Goal: Check status: Check status

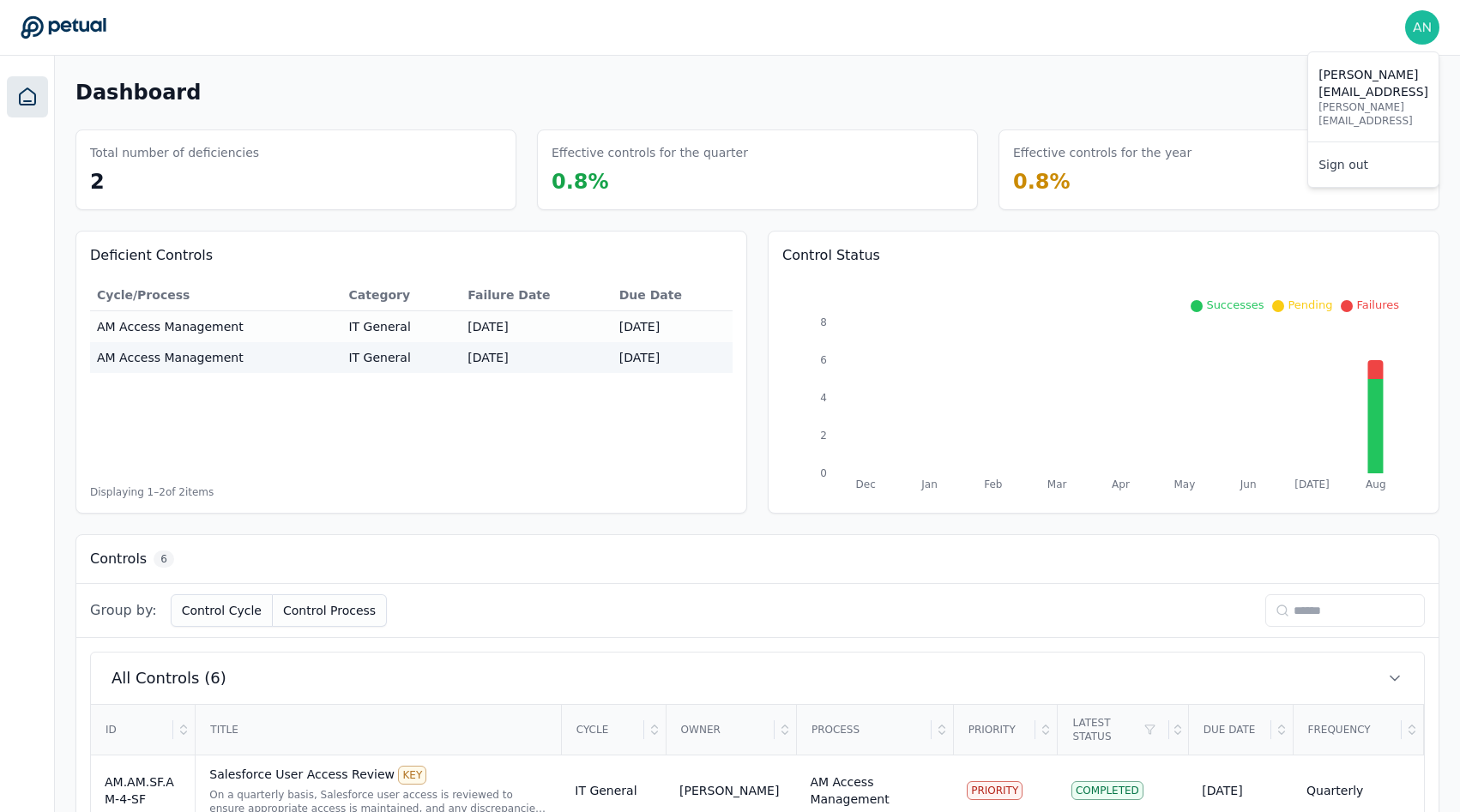
click at [1429, 16] on img at bounding box center [1422, 27] width 34 height 34
click at [1081, 99] on div "Dashboard Add Control" at bounding box center [757, 93] width 1364 height 33
click at [855, 46] on header "andrew+arm@petual.ai andrew+arm@petual.ai Sign out" at bounding box center [730, 27] width 1460 height 56
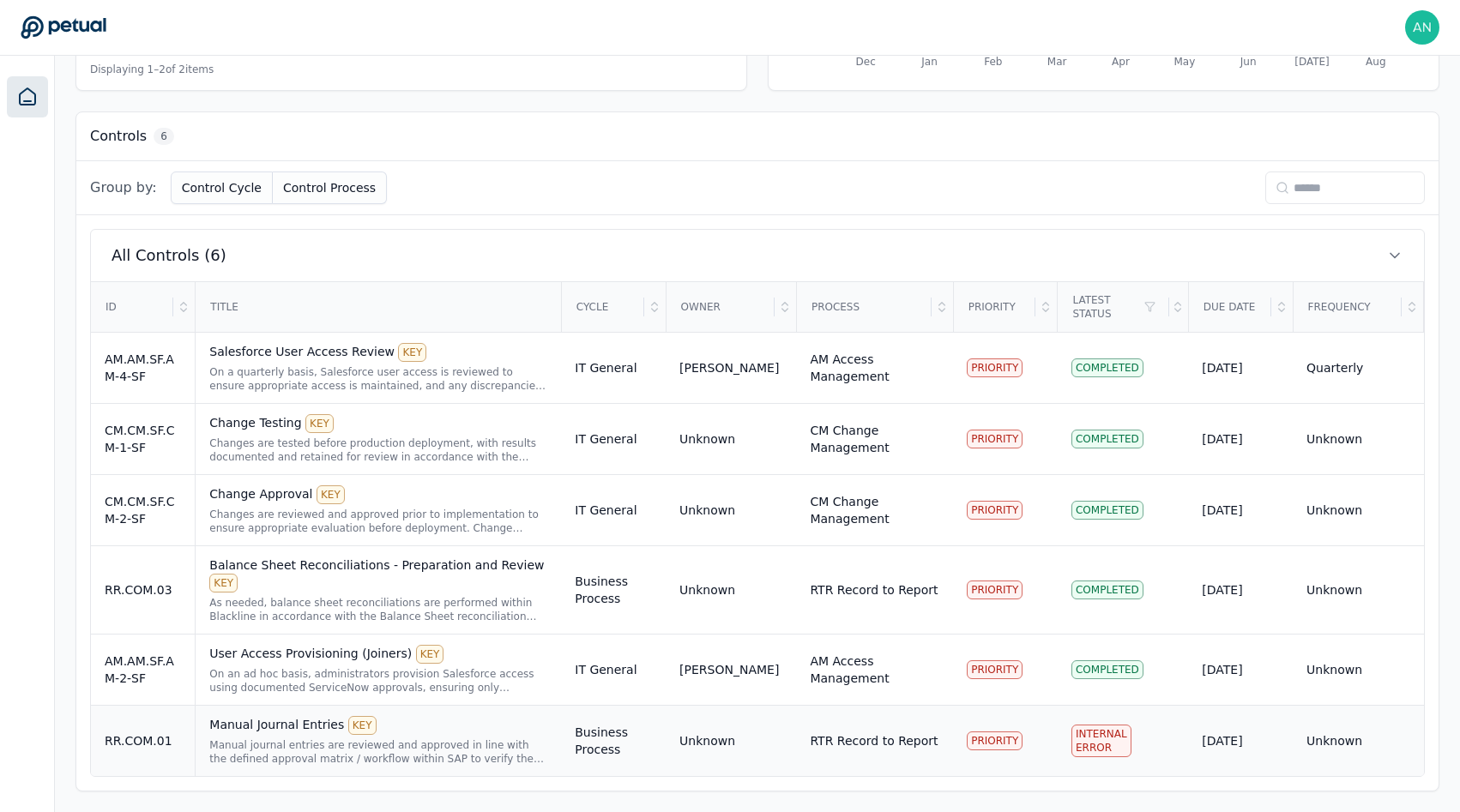
click at [214, 734] on div "Manual Journal Entries KEY" at bounding box center [378, 725] width 338 height 19
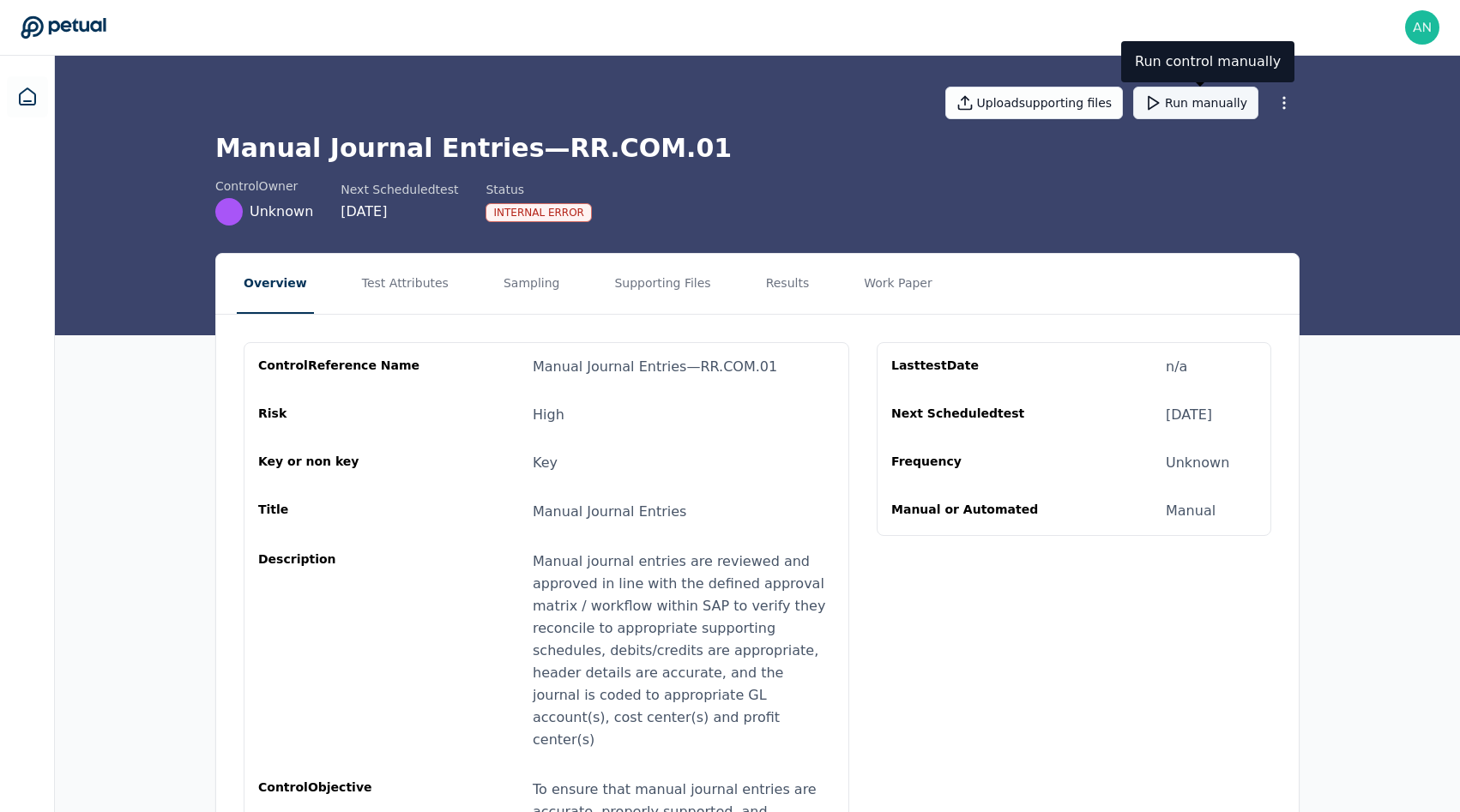
click at [1234, 106] on button "Run manually" at bounding box center [1196, 103] width 125 height 33
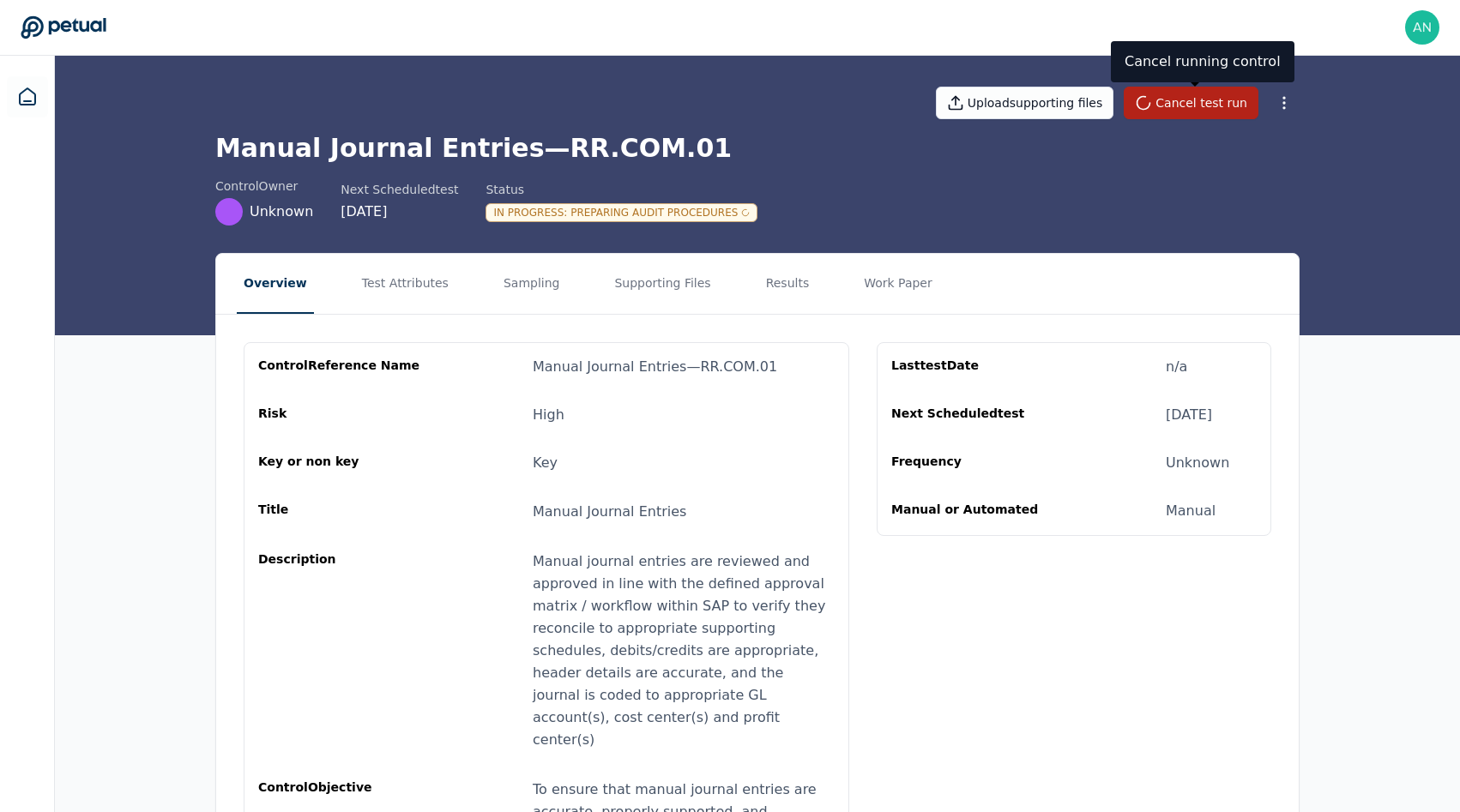
click at [542, 151] on h1 "Manual Journal Entries — RR.COM.01" at bounding box center [757, 148] width 1084 height 31
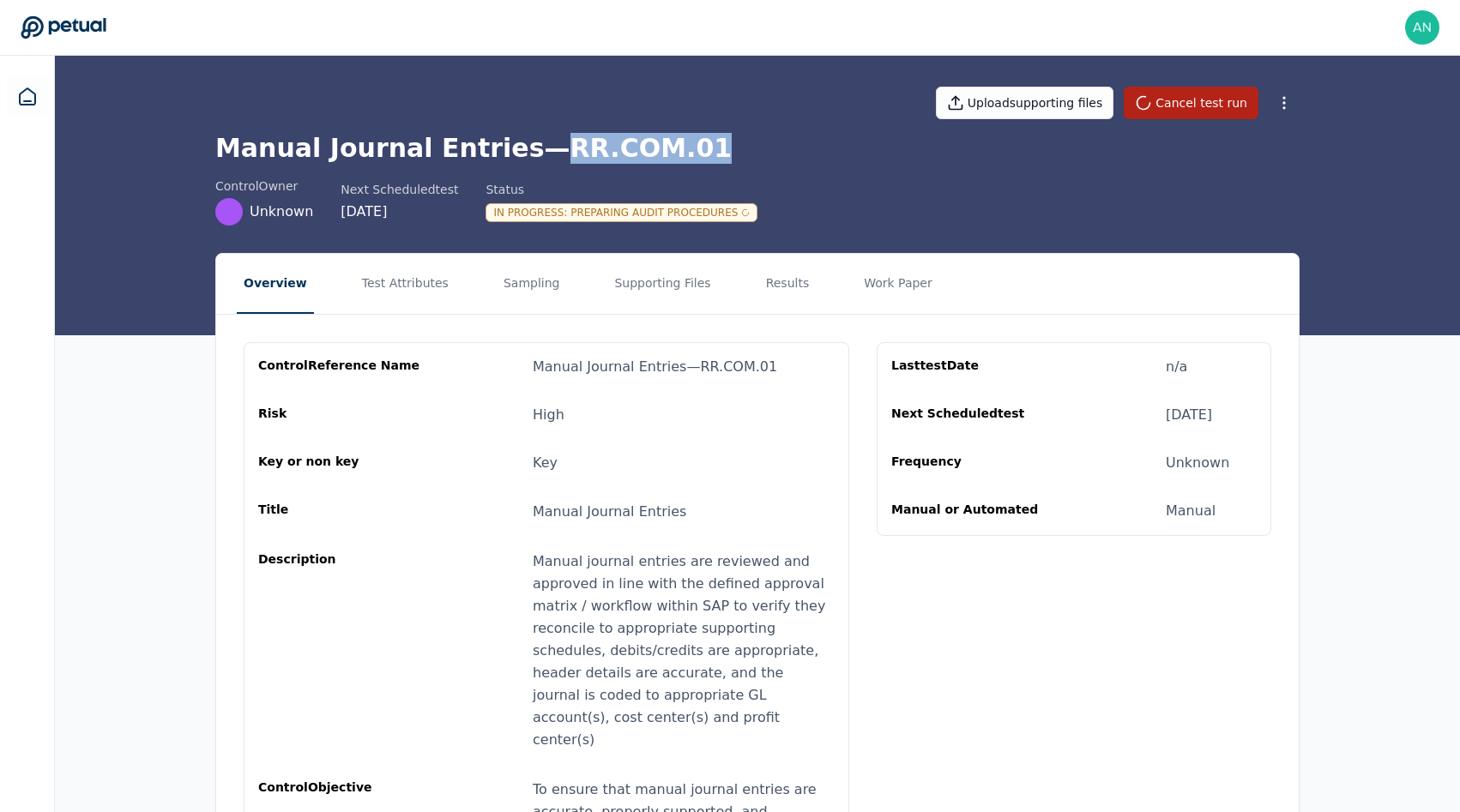
copy h1 "RR.COM.01"
click at [465, 270] on nav "Overview Test Attributes Sampling Supporting Files Results Work Paper" at bounding box center [757, 284] width 1083 height 60
click at [540, 289] on button "Sampling" at bounding box center [532, 284] width 70 height 60
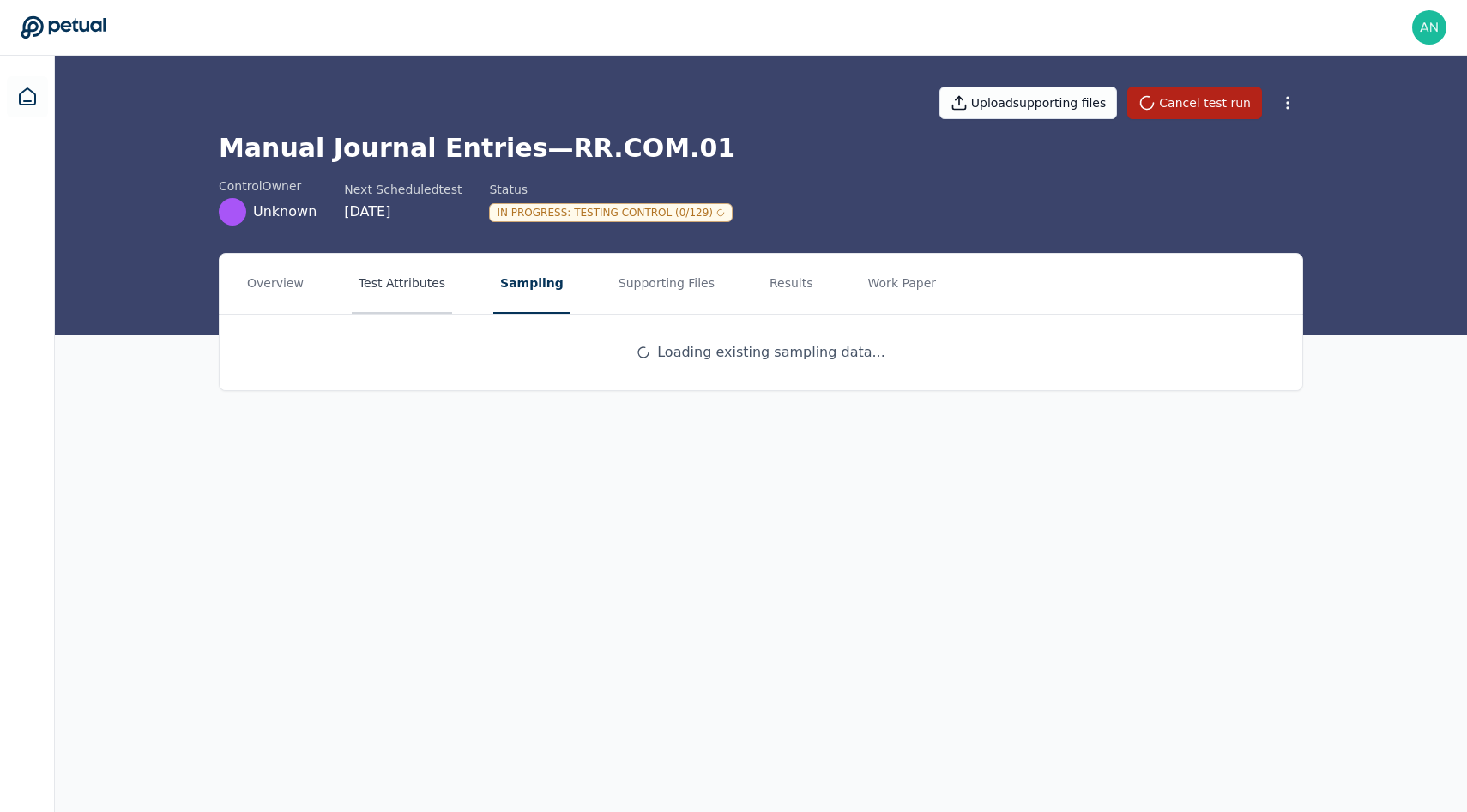
click at [405, 303] on button "Test Attributes" at bounding box center [401, 284] width 100 height 60
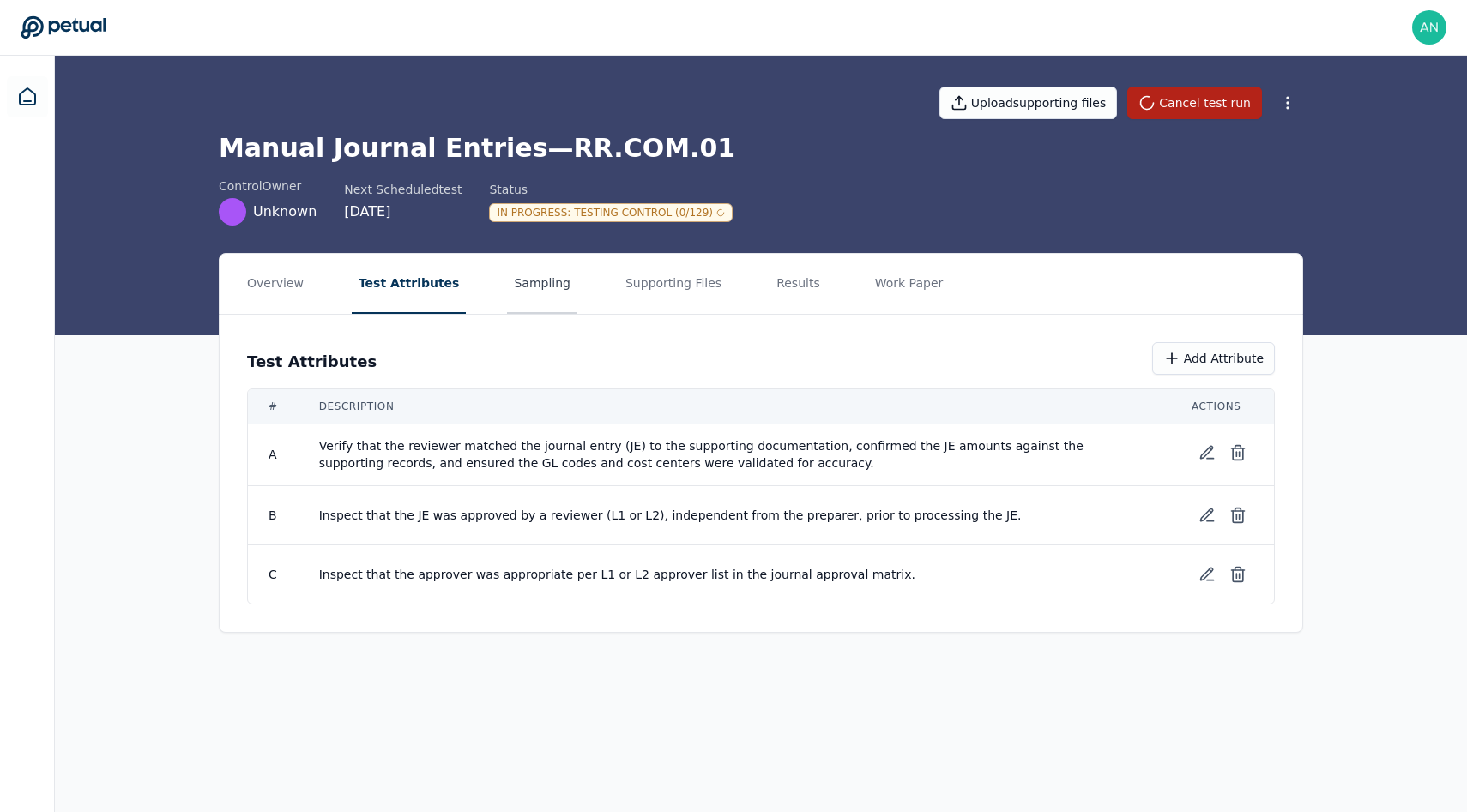
click at [523, 303] on button "Sampling" at bounding box center [542, 284] width 70 height 60
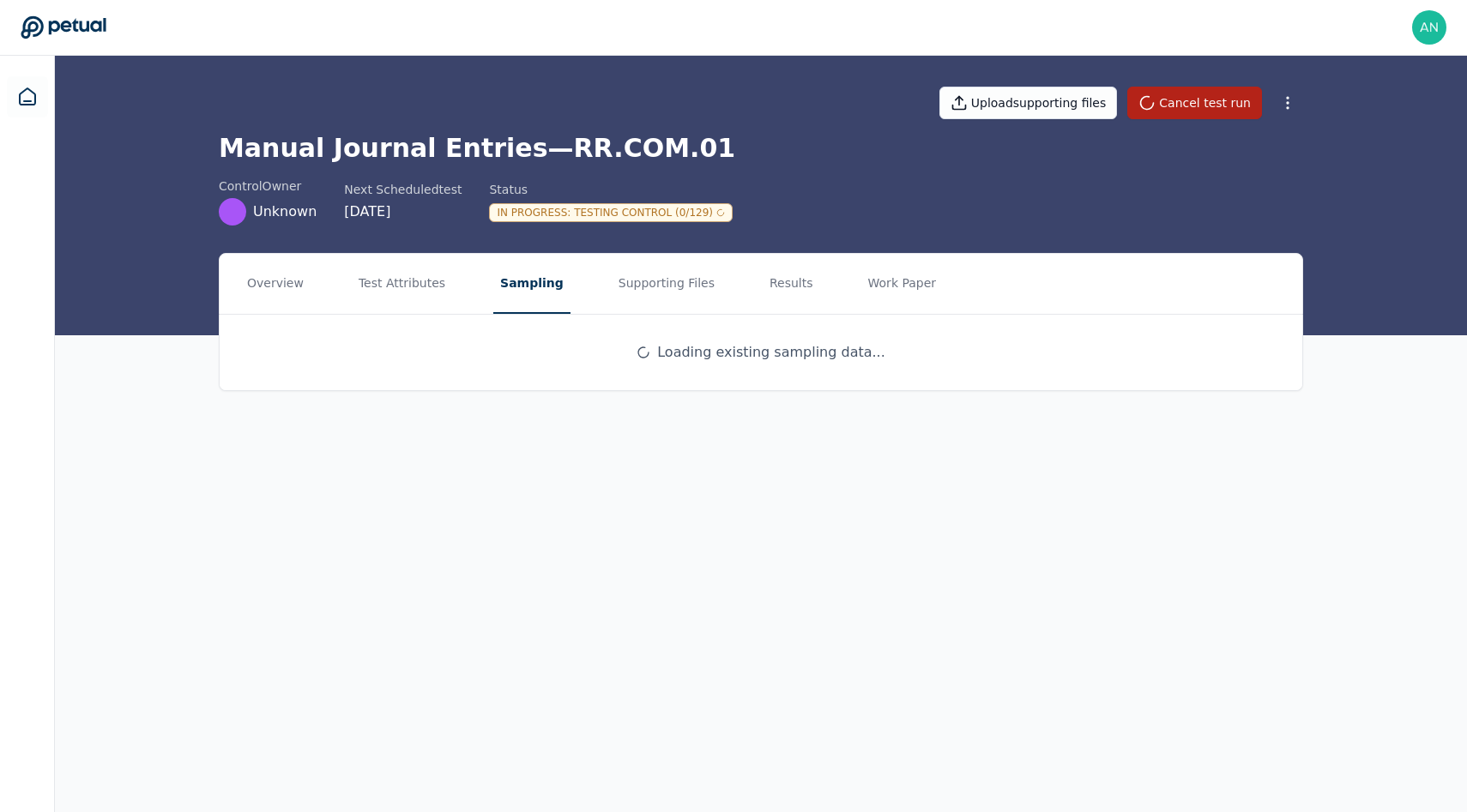
click at [770, 370] on div "Loading existing sampling data..." at bounding box center [761, 352] width 1083 height 75
click at [674, 287] on button "Supporting Files" at bounding box center [667, 284] width 110 height 60
click at [474, 285] on nav "Overview Test Attributes Sampling Supporting Files Results Work Paper" at bounding box center [761, 284] width 1083 height 60
click at [508, 285] on button "Sampling" at bounding box center [528, 284] width 70 height 60
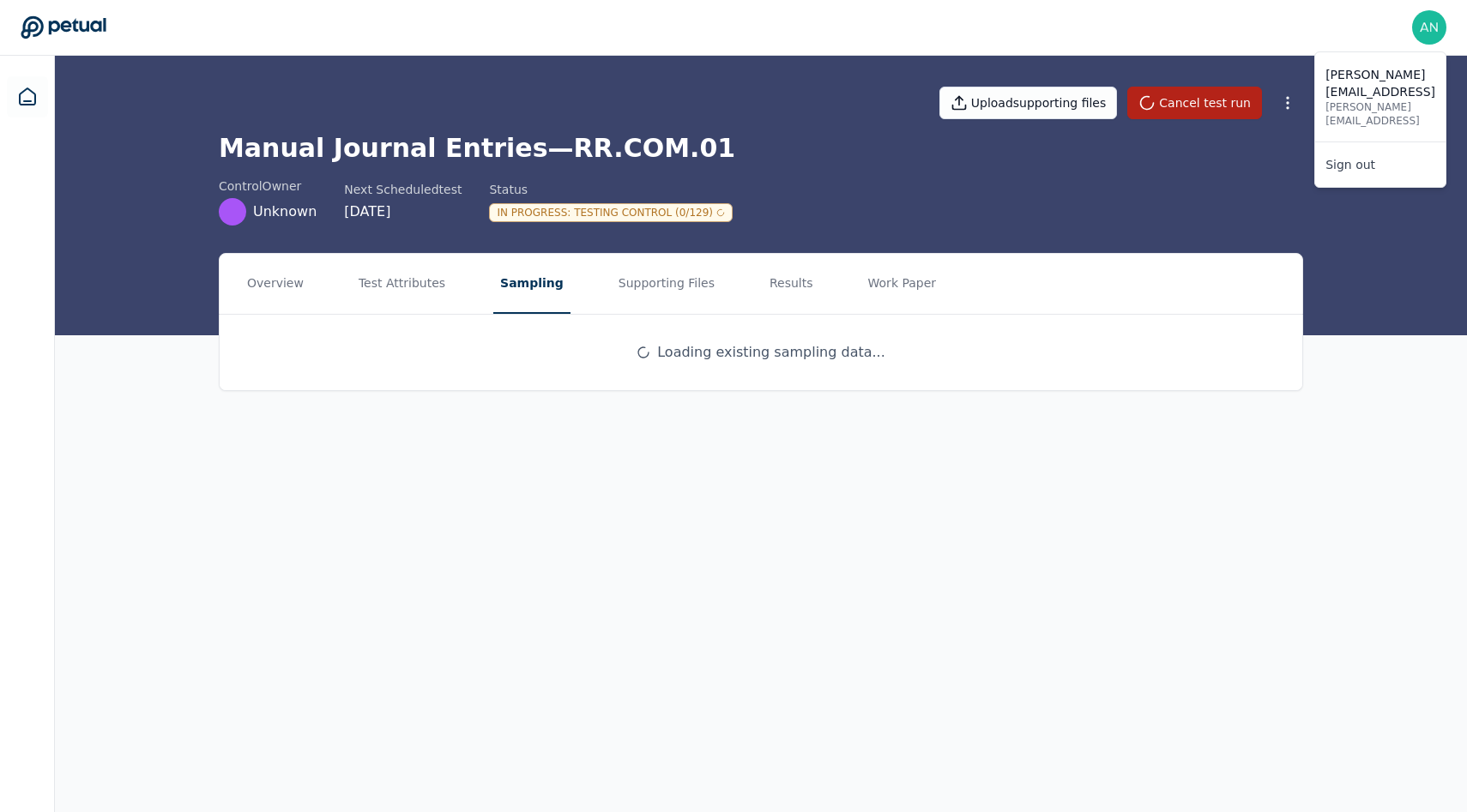
click at [1419, 52] on div "andrew+arm@petual.ai andrew+arm@petual.ai Sign out" at bounding box center [1380, 119] width 130 height 135
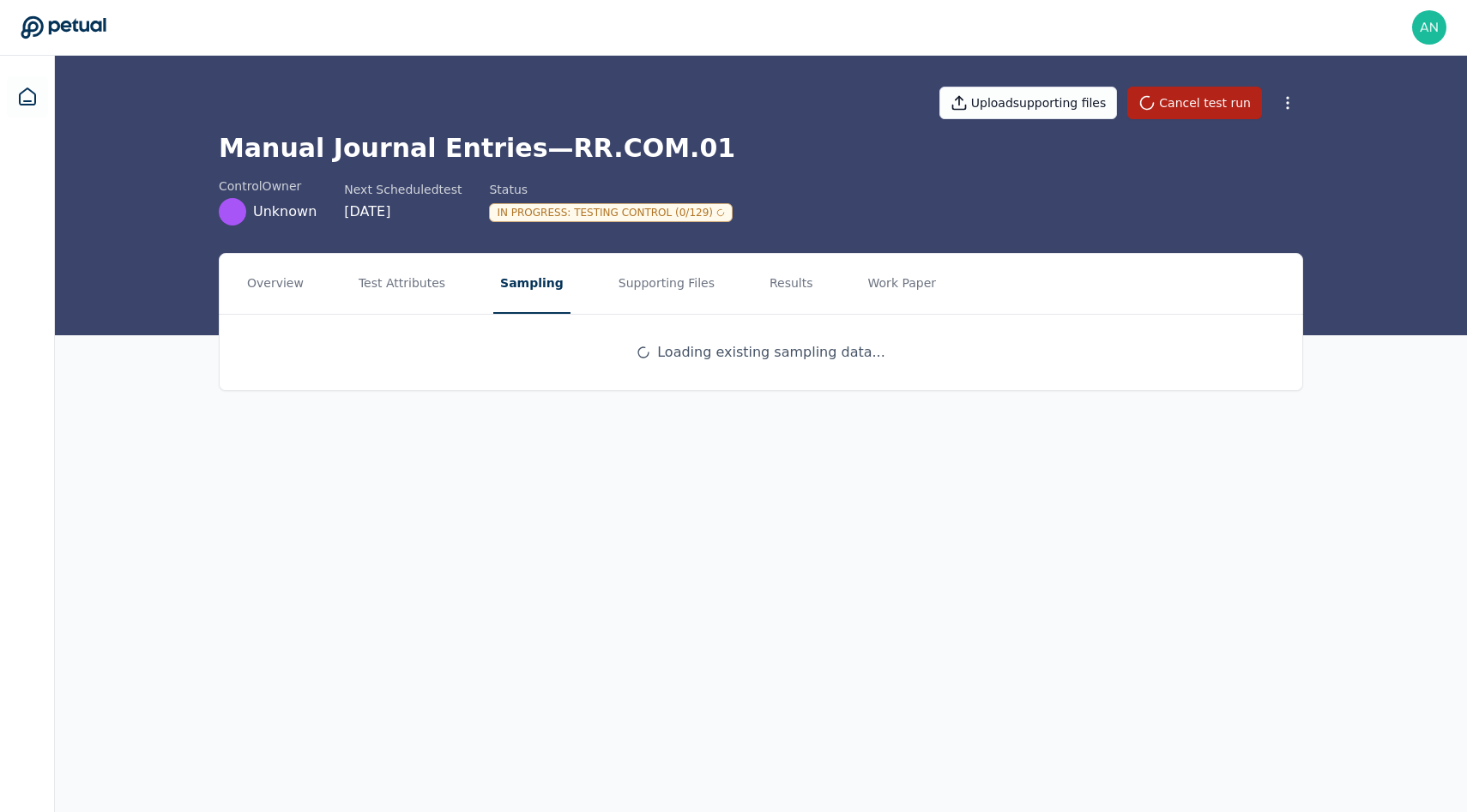
click at [949, 43] on div "andrew+arm@petual.ai andrew+arm@petual.ai Sign out" at bounding box center [734, 27] width 1426 height 34
click at [366, 276] on button "Test Attributes" at bounding box center [401, 284] width 100 height 60
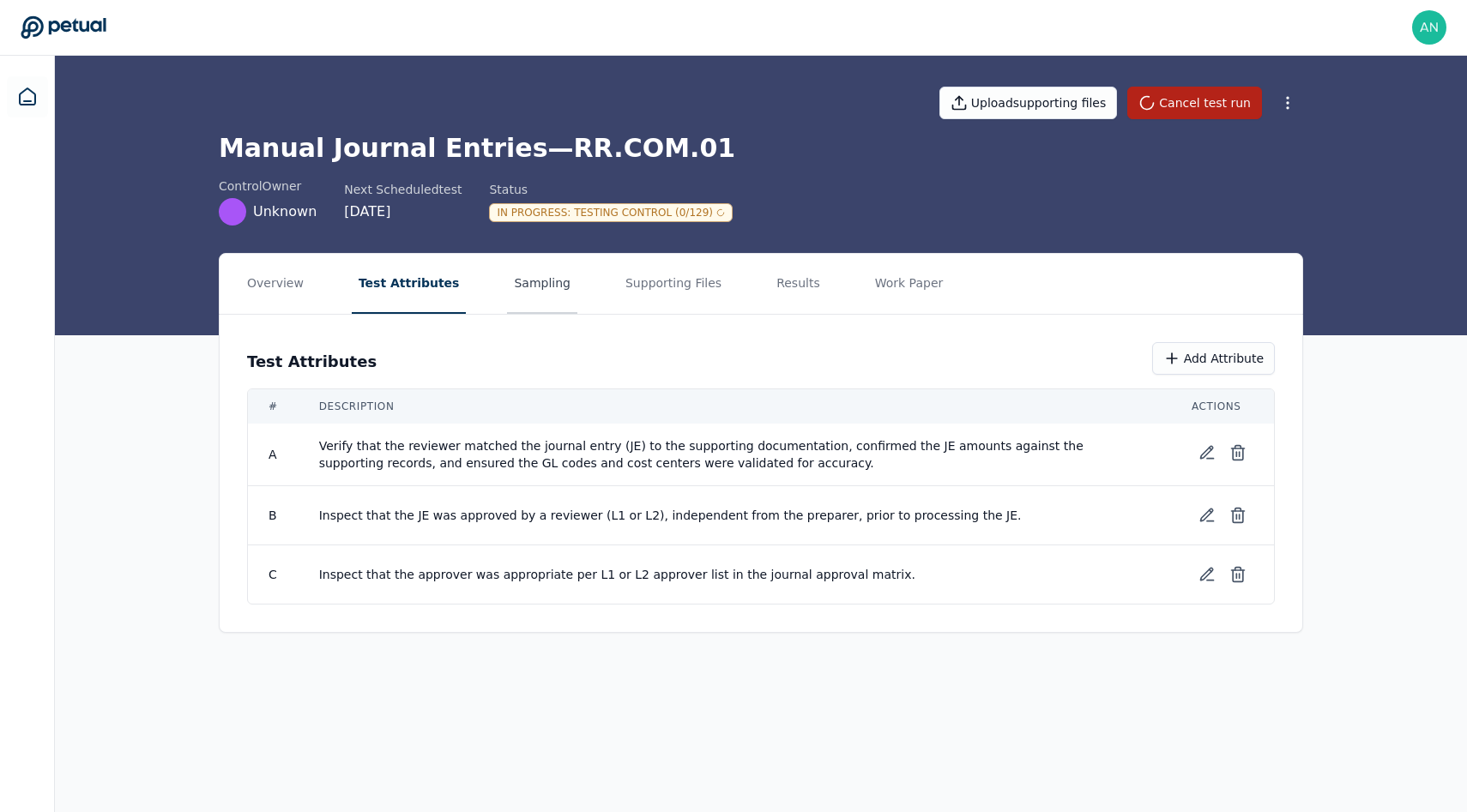
click at [508, 294] on button "Sampling" at bounding box center [542, 284] width 70 height 60
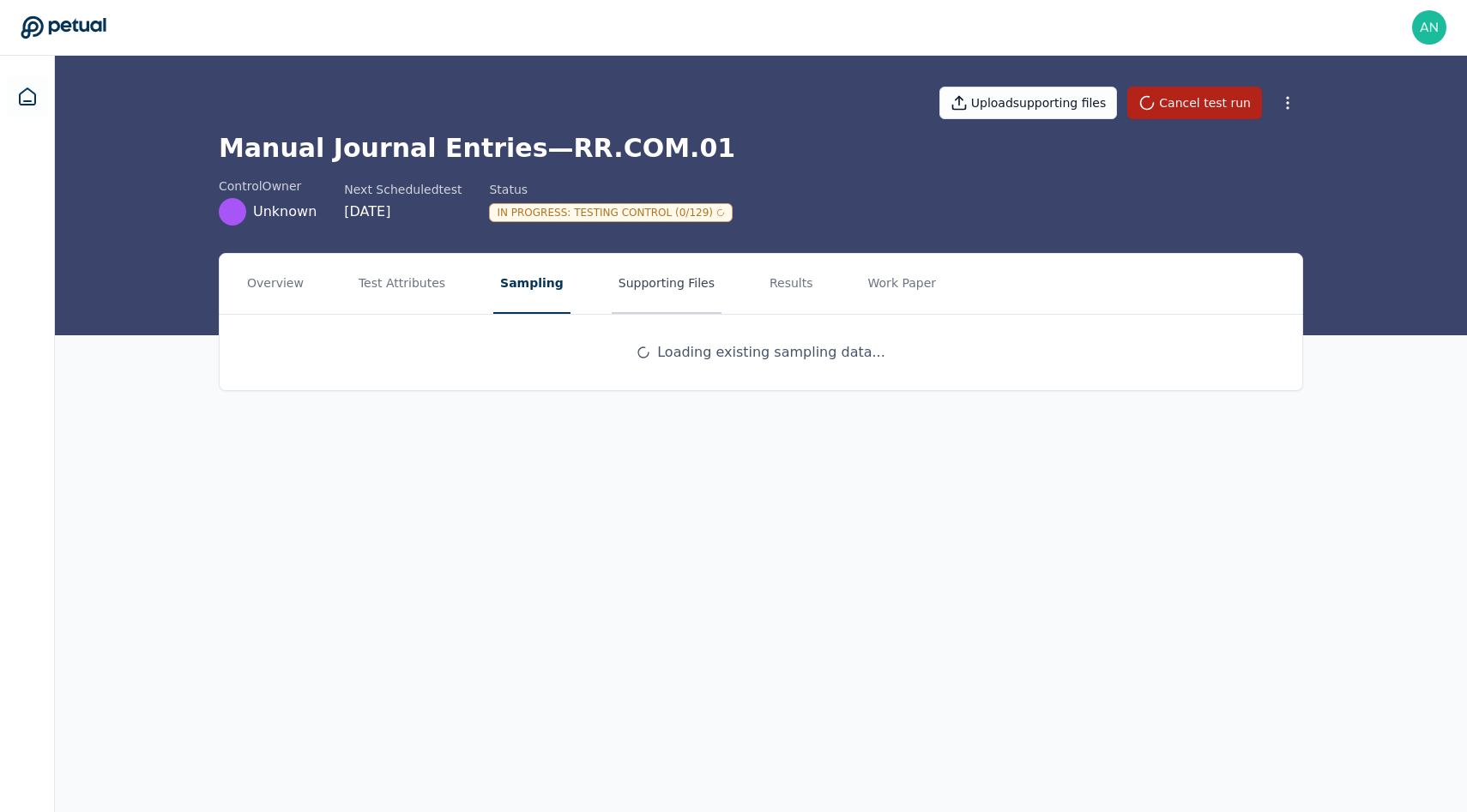
click at [671, 294] on button "Supporting Files" at bounding box center [667, 284] width 110 height 60
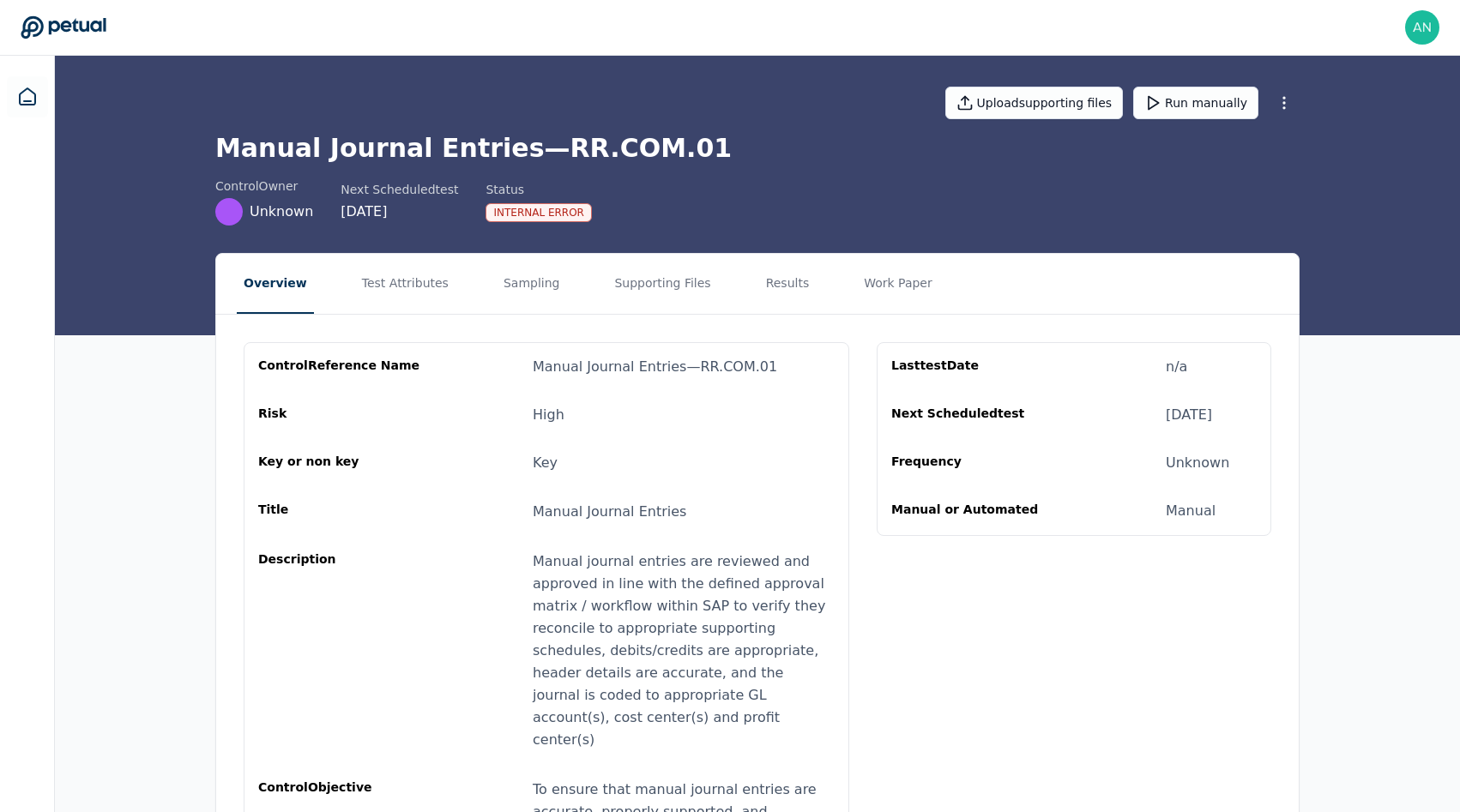
click at [519, 149] on h1 "Manual Journal Entries — RR.COM.01" at bounding box center [757, 148] width 1084 height 31
click at [535, 149] on h1 "Manual Journal Entries — RR.COM.01" at bounding box center [757, 148] width 1084 height 31
click at [534, 149] on h1 "Manual Journal Entries — RR.COM.01" at bounding box center [757, 148] width 1084 height 31
click at [636, 149] on h1 "Manual Journal Entries — RR.COM.01" at bounding box center [757, 148] width 1084 height 31
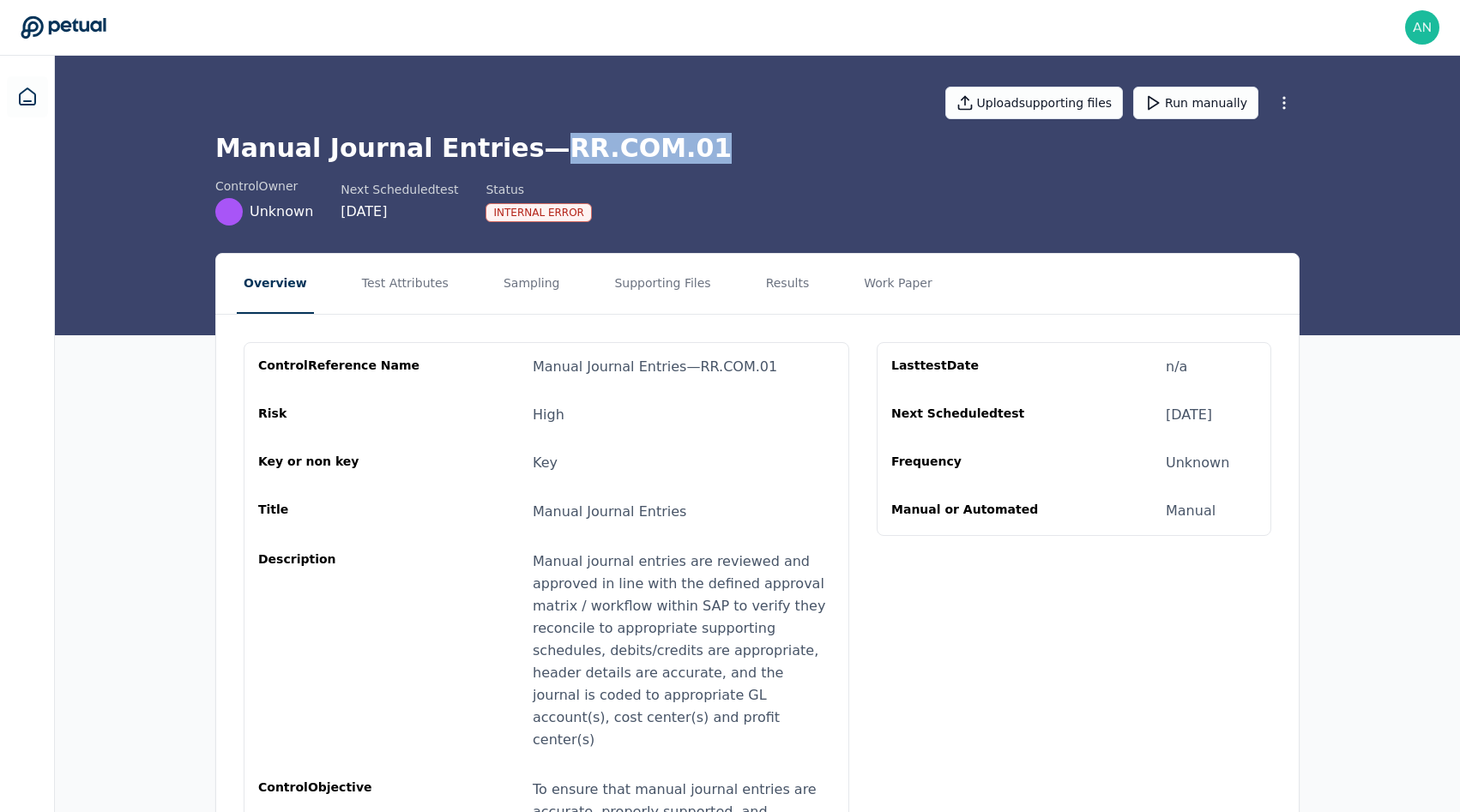
copy h1 "RR.COM.01"
click at [553, 297] on nav "Overview Test Attributes Sampling Supporting Files Results Work Paper" at bounding box center [757, 284] width 1083 height 60
click at [545, 295] on button "Sampling" at bounding box center [532, 284] width 70 height 60
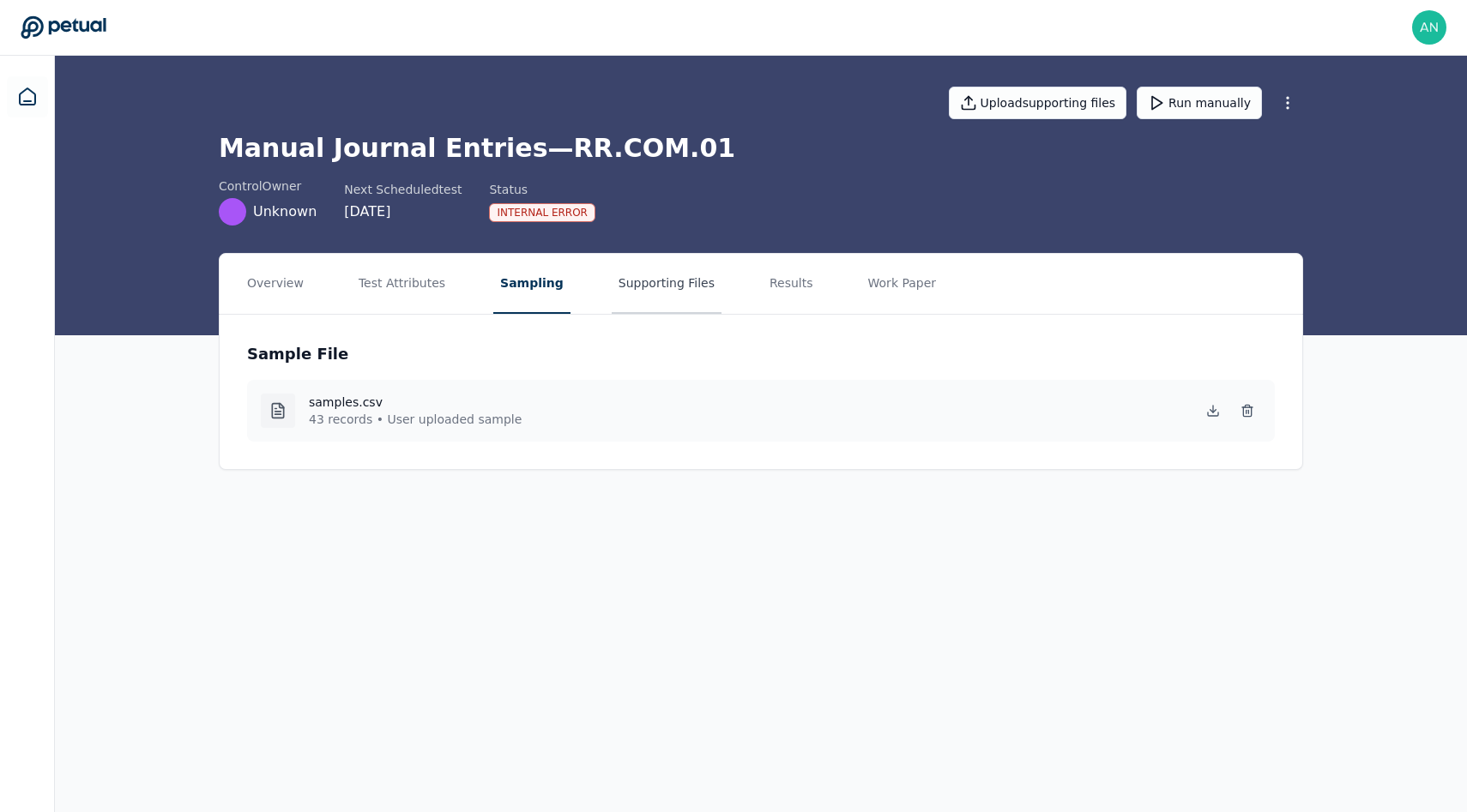
click at [651, 294] on button "Supporting Files" at bounding box center [667, 284] width 110 height 60
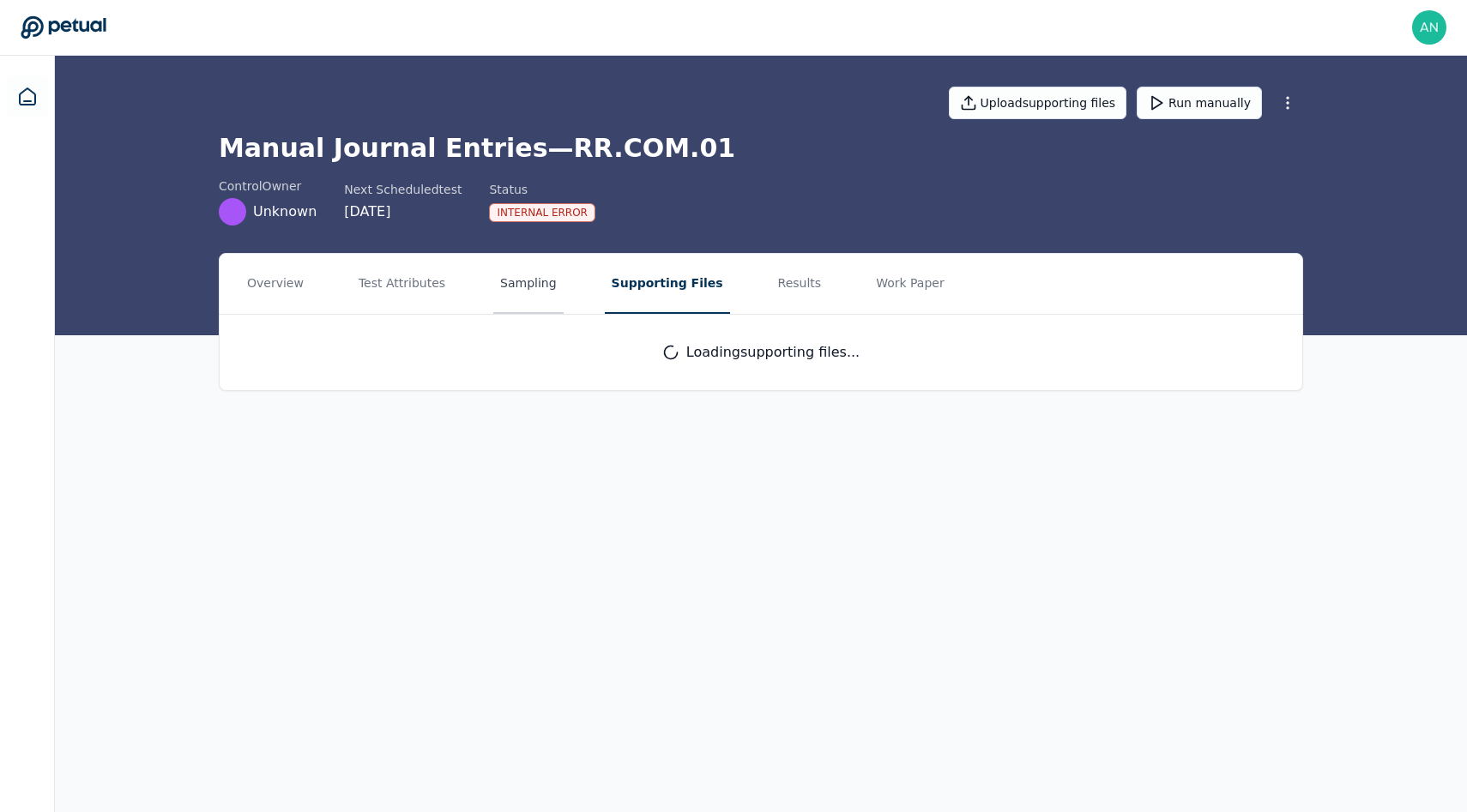
click at [516, 294] on button "Sampling" at bounding box center [528, 284] width 70 height 60
